Goal: Task Accomplishment & Management: Manage account settings

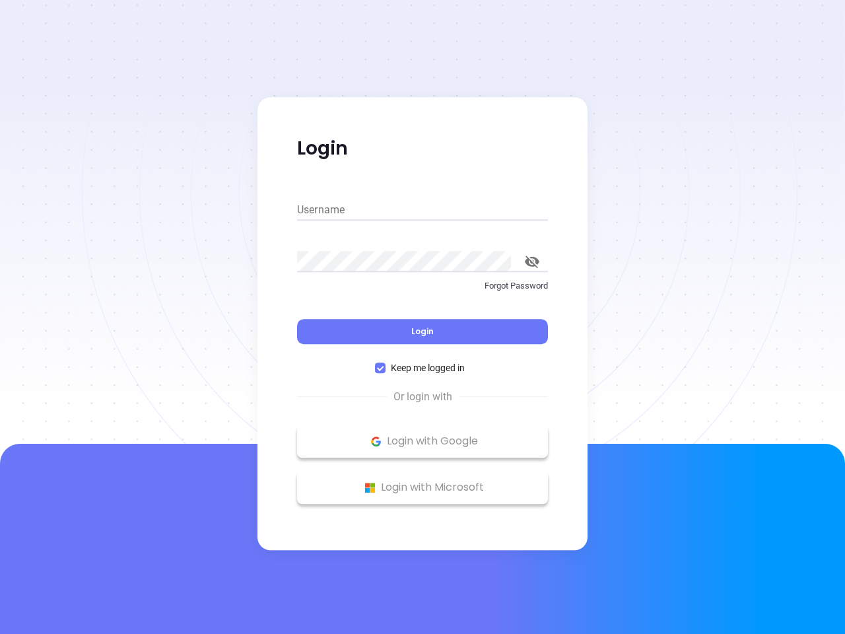
click at [422, 317] on div "Login" at bounding box center [422, 323] width 251 height 41
click at [422, 210] on input "Username" at bounding box center [422, 209] width 251 height 21
click at [532, 261] on icon "toggle password visibility" at bounding box center [532, 261] width 15 height 13
click at [422, 331] on span "Login" at bounding box center [422, 330] width 22 height 11
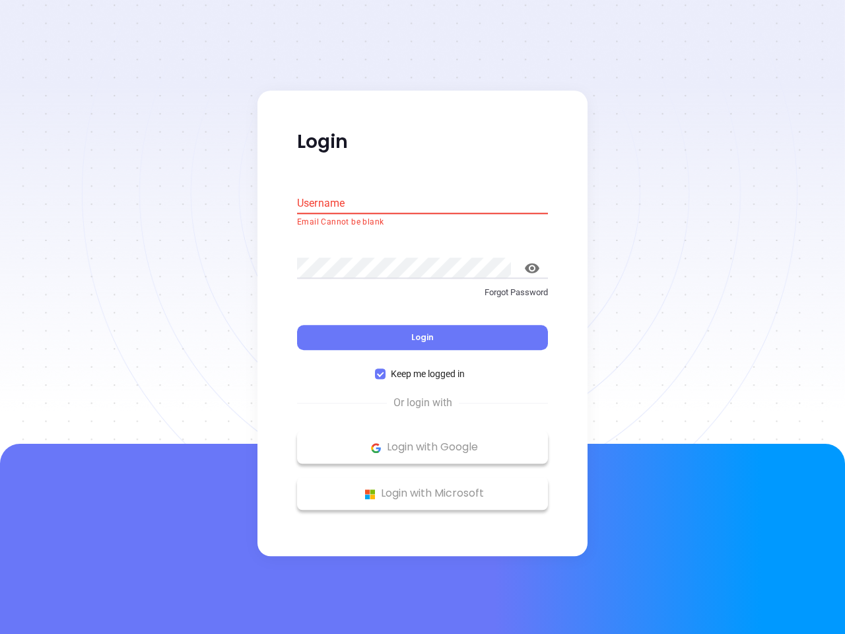
click at [422, 368] on span "Keep me logged in" at bounding box center [428, 374] width 84 height 15
click at [386, 369] on input "Keep me logged in" at bounding box center [380, 374] width 11 height 11
checkbox input "false"
click at [422, 441] on p "Login with Google" at bounding box center [423, 448] width 238 height 20
click at [422, 487] on p "Login with Microsoft" at bounding box center [423, 494] width 238 height 20
